Goal: Task Accomplishment & Management: Complete application form

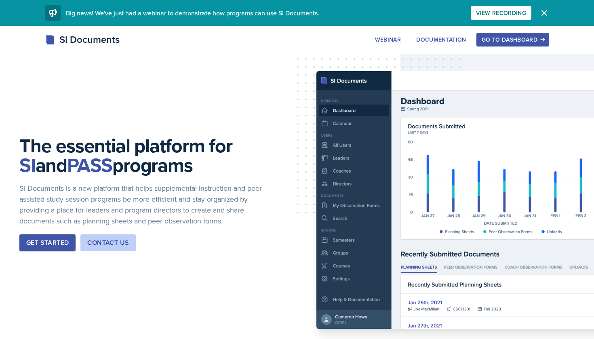
click at [497, 40] on div "Go to Dashboard" at bounding box center [512, 39] width 62 height 6
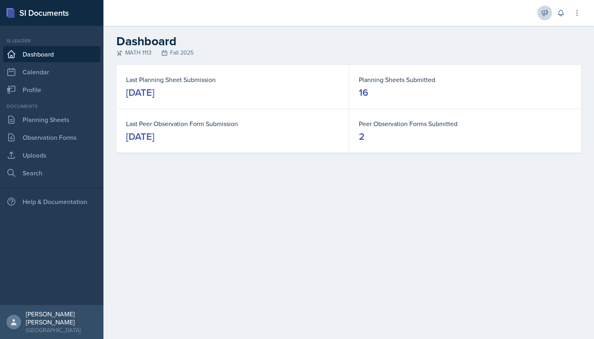
click at [538, 10] on button at bounding box center [544, 13] width 15 height 15
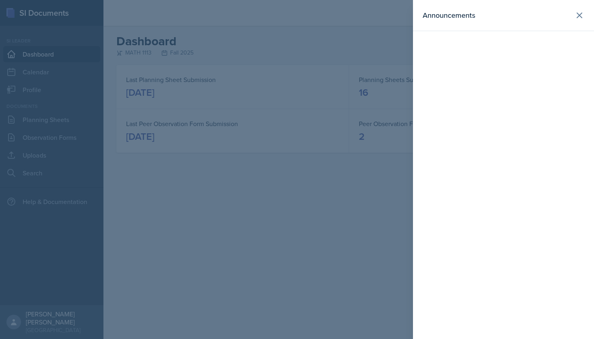
click at [570, 20] on div "Announcements" at bounding box center [503, 15] width 162 height 11
click at [577, 17] on icon at bounding box center [579, 15] width 5 height 5
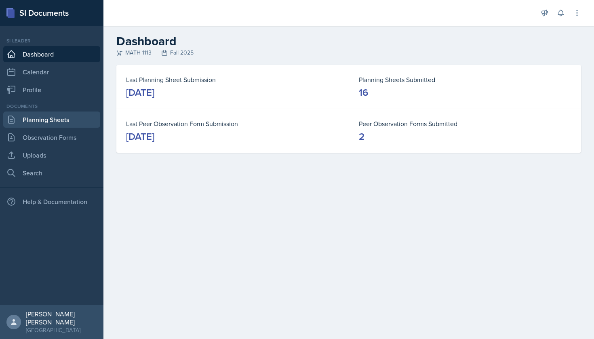
click at [71, 117] on link "Planning Sheets" at bounding box center [51, 119] width 97 height 16
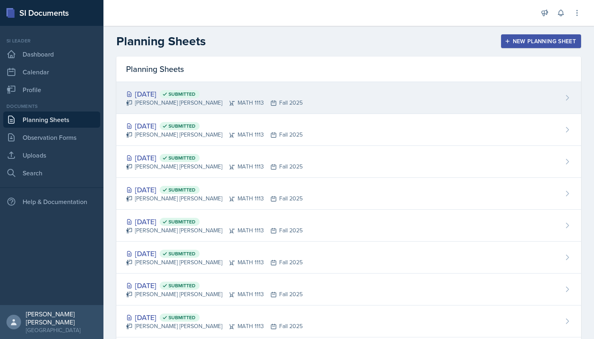
click at [246, 98] on div "[DATE] Submitted" at bounding box center [214, 93] width 176 height 11
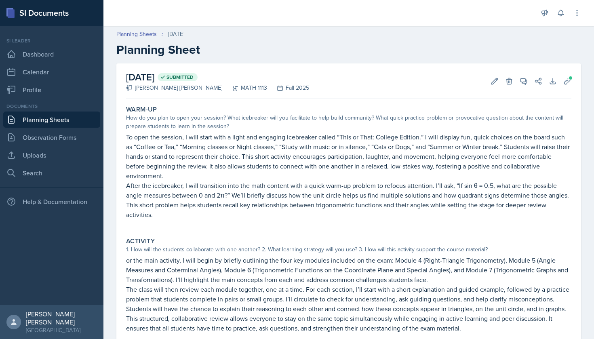
click at [343, 178] on p "To open the session, I will start with a light and engaging icebreaker called “…" at bounding box center [348, 156] width 445 height 48
click at [500, 81] on button "Edit" at bounding box center [494, 81] width 15 height 15
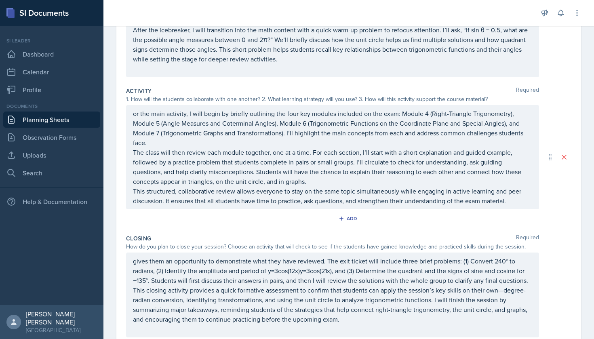
scroll to position [164, 0]
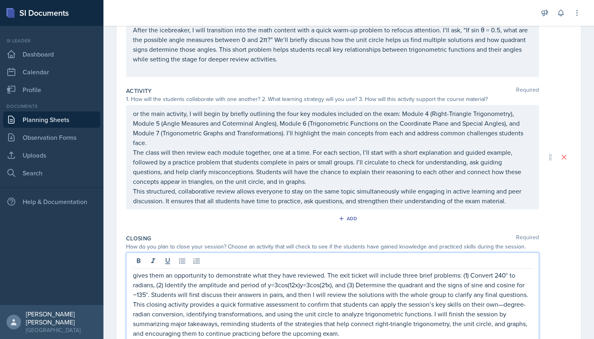
drag, startPoint x: 327, startPoint y: 263, endPoint x: 150, endPoint y: 269, distance: 177.0
click at [150, 269] on div "gives them an opportunity to demonstrate what they have reviewed. The exit tick…" at bounding box center [332, 301] width 413 height 99
click at [153, 275] on p "gives them an opportunity to demonstrate what they have reviewed. The exit tick…" at bounding box center [332, 284] width 399 height 29
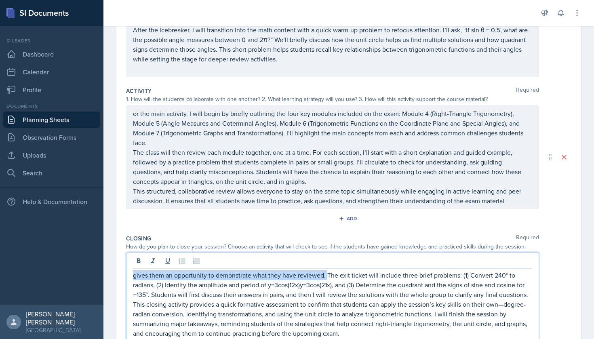
drag, startPoint x: 327, startPoint y: 275, endPoint x: 129, endPoint y: 276, distance: 198.7
click at [129, 276] on div "gives them an opportunity to demonstrate what they have reviewed. The exit tick…" at bounding box center [332, 301] width 413 height 99
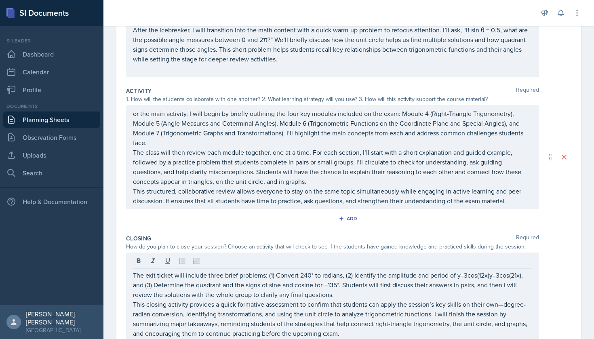
click at [554, 239] on div "Closing Required" at bounding box center [348, 238] width 445 height 8
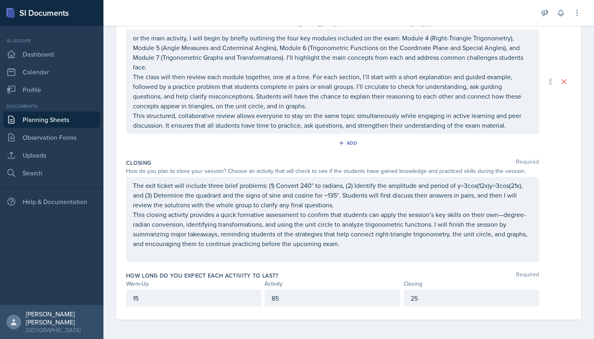
scroll to position [239, 0]
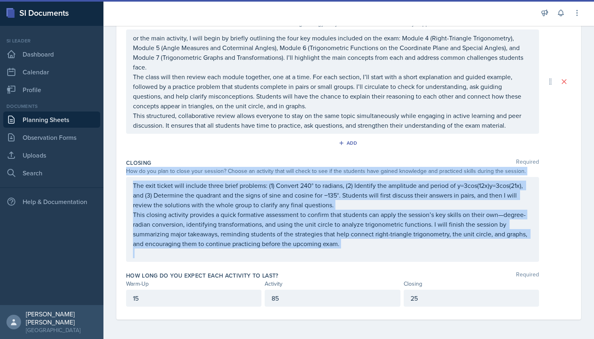
drag, startPoint x: 593, startPoint y: 229, endPoint x: 592, endPoint y: 158, distance: 71.5
click at [592, 158] on div "Date [DATE] [DATE] 28 29 30 1 2 3 4 5 6 7 8 9 10 11 12 13 14 15 16 17 18 19 20 …" at bounding box center [348, 81] width 490 height 514
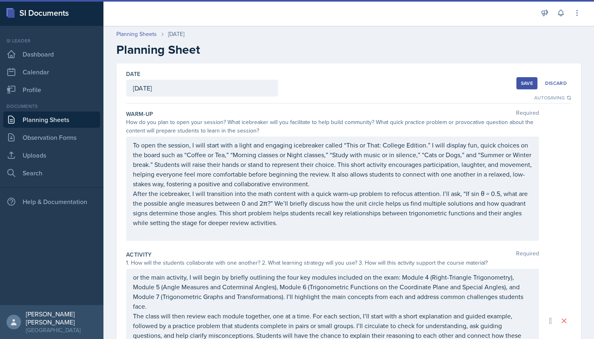
scroll to position [0, 0]
click at [526, 76] on div "Save Discard" at bounding box center [543, 83] width 55 height 19
click at [526, 79] on button "Save" at bounding box center [526, 83] width 21 height 12
click at [528, 82] on div "Save" at bounding box center [526, 83] width 12 height 6
